Goal: Information Seeking & Learning: Check status

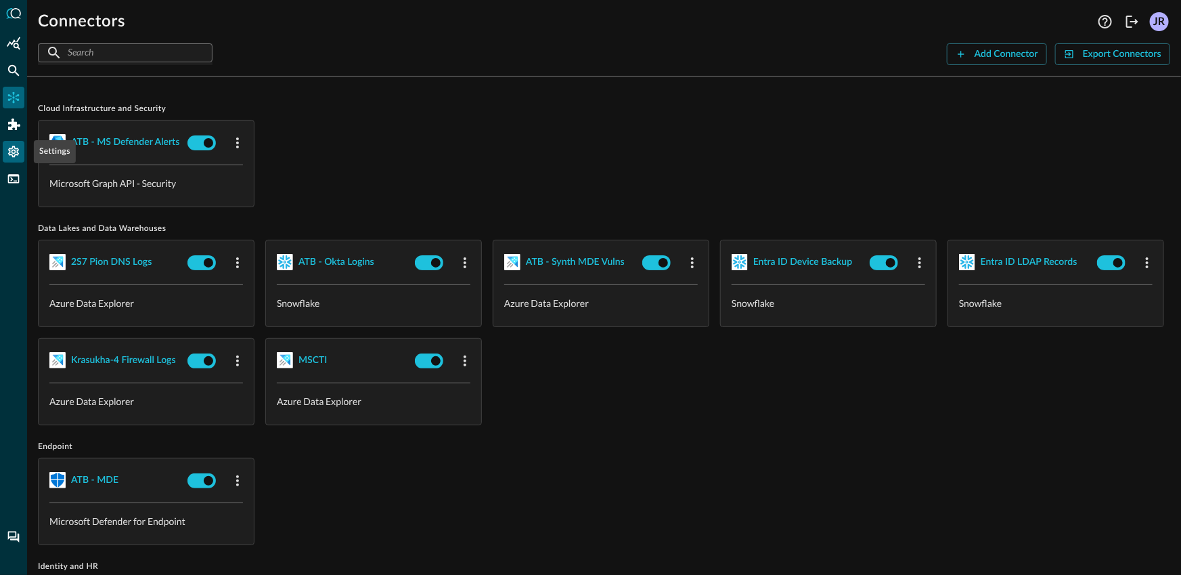
click at [12, 152] on icon "Settings" at bounding box center [13, 152] width 11 height 12
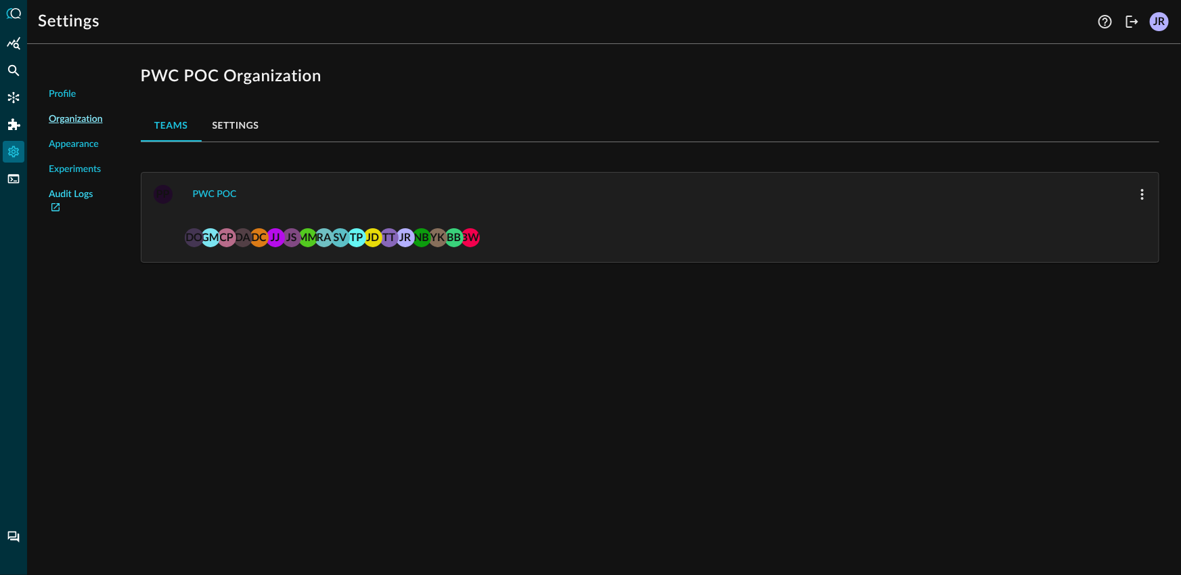
click at [68, 200] on link "Audit Logs" at bounding box center [76, 202] width 54 height 28
click at [1133, 34] on div "Settings Help Logout JR Profile Organization Appearance Experiments Audit Logs …" at bounding box center [604, 287] width 1154 height 575
click at [1131, 29] on icon "Logout" at bounding box center [1132, 22] width 16 height 16
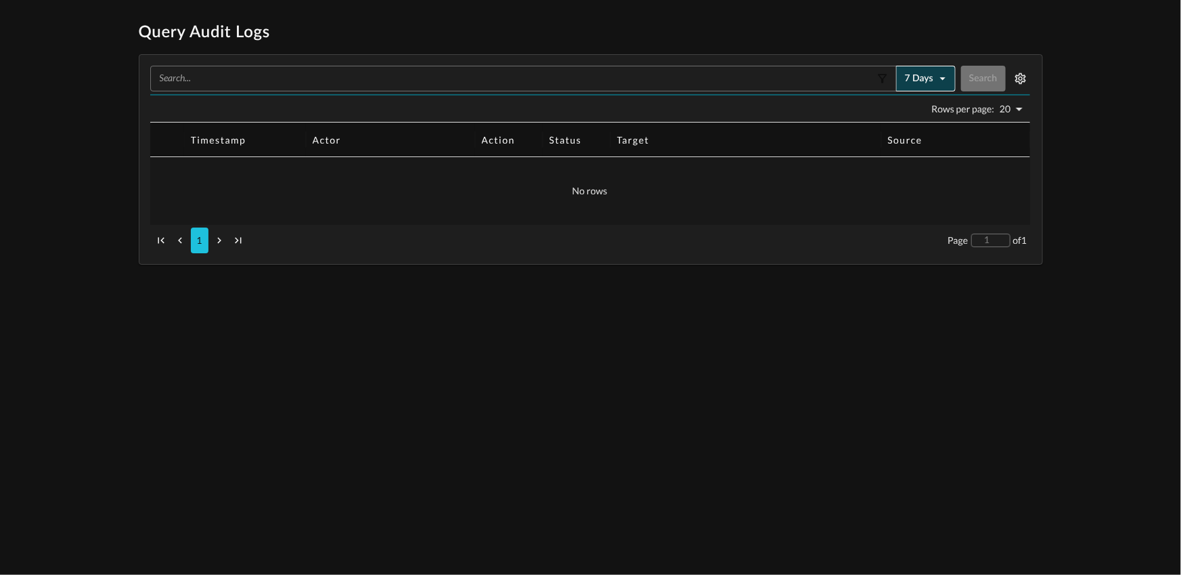
click at [904, 83] on button "7 days" at bounding box center [926, 79] width 60 height 26
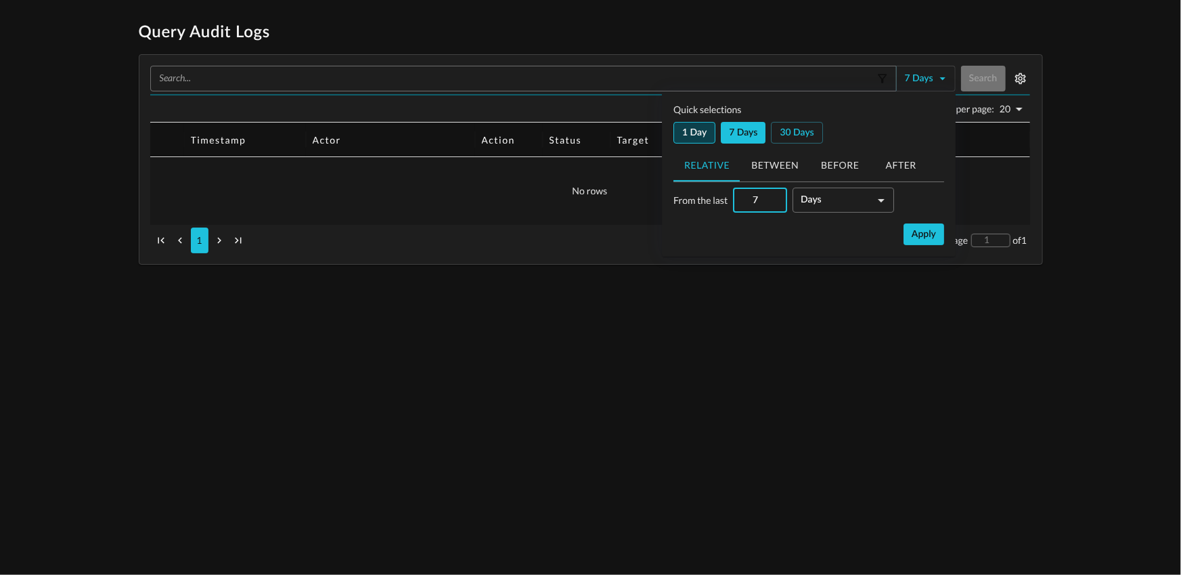
click at [699, 133] on button "1 day" at bounding box center [695, 133] width 42 height 22
type input "1"
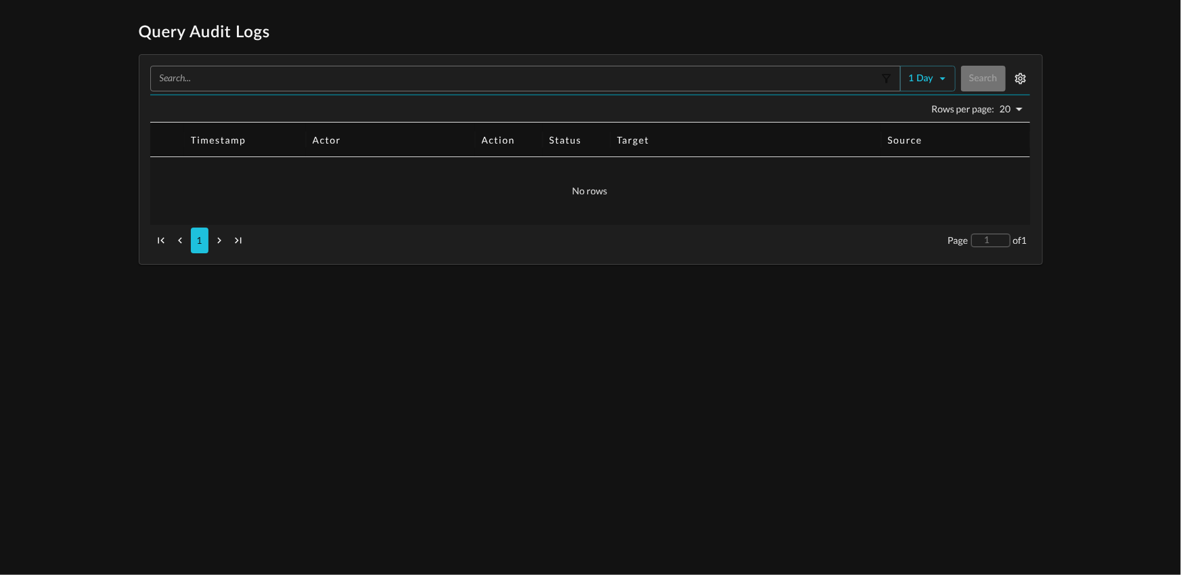
click at [810, 34] on h1 "Query Audit Logs" at bounding box center [591, 33] width 904 height 22
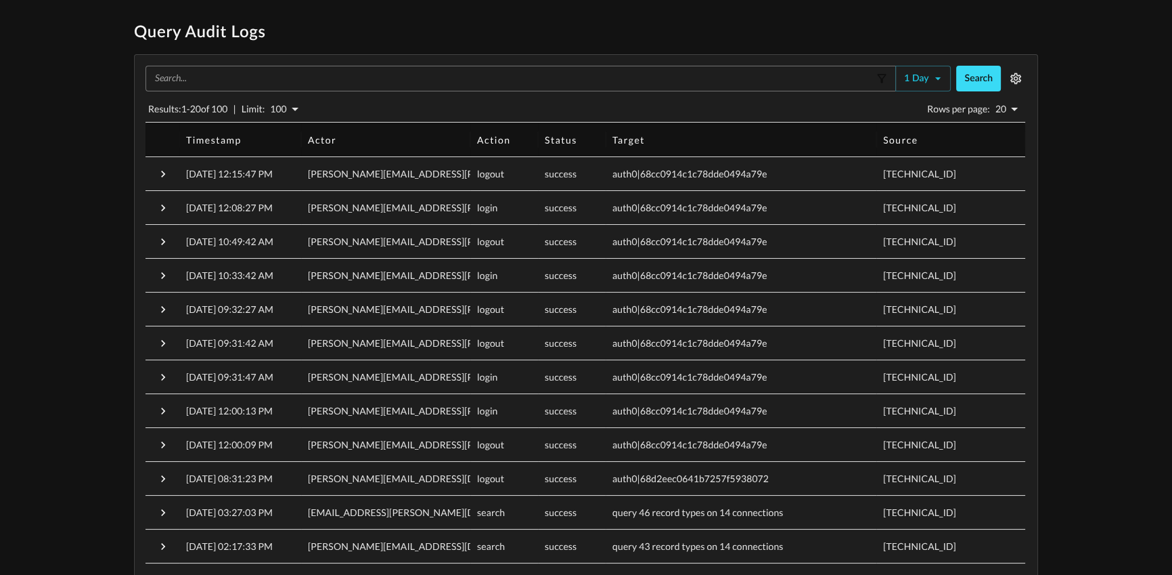
click at [996, 79] on button "Search" at bounding box center [979, 79] width 45 height 26
